Goal: Find specific page/section: Find specific page/section

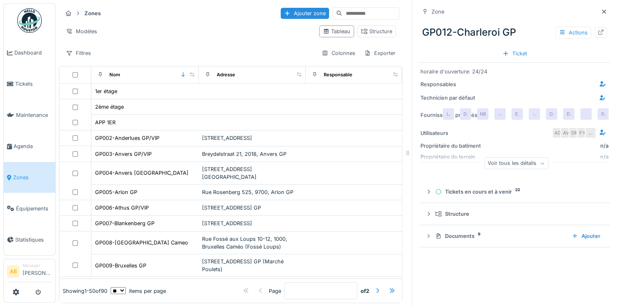
scroll to position [89, 0]
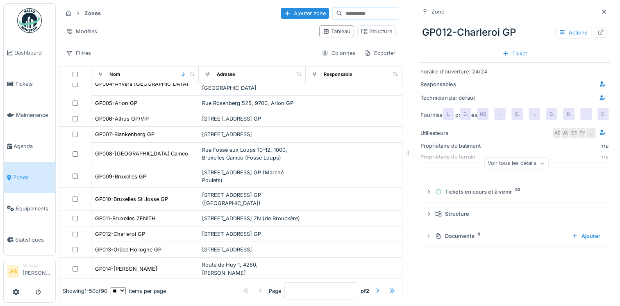
click at [25, 20] on img at bounding box center [29, 20] width 25 height 25
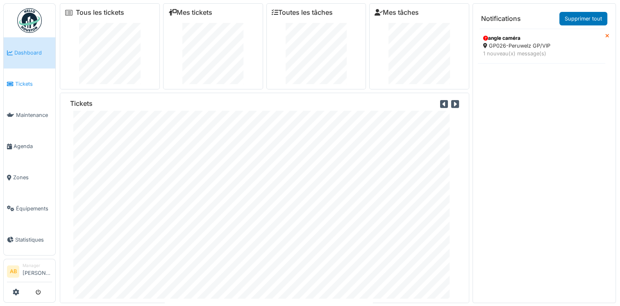
click at [18, 80] on span "Tickets" at bounding box center [33, 84] width 37 height 8
